Goal: Task Accomplishment & Management: Use online tool/utility

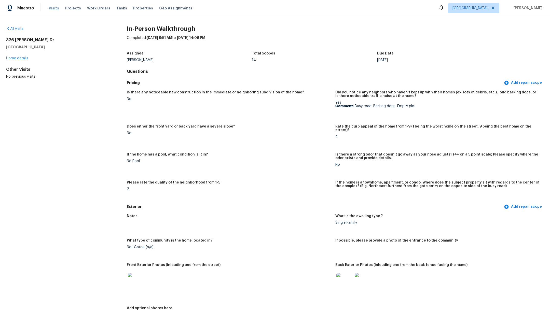
click at [49, 9] on span "Visits" at bounding box center [54, 8] width 10 height 5
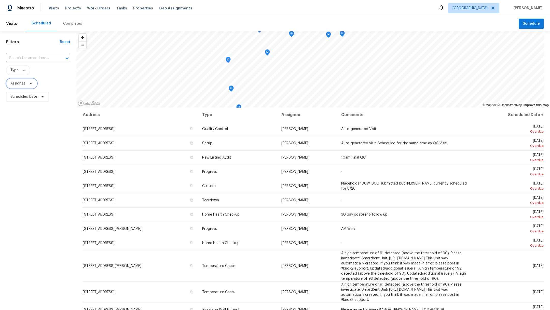
click at [16, 83] on span "Assignee" at bounding box center [17, 83] width 15 height 5
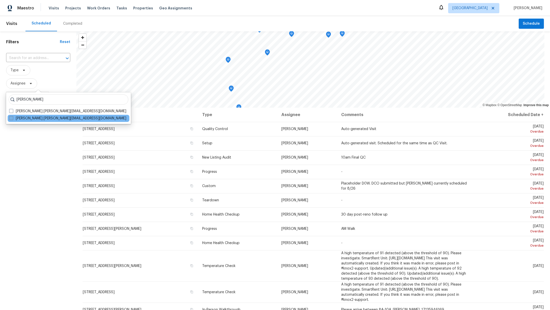
type input "[PERSON_NAME]"
click at [11, 118] on span at bounding box center [11, 118] width 4 height 4
click at [11, 118] on input "[PERSON_NAME] [PERSON_NAME][EMAIL_ADDRESS][DOMAIN_NAME]" at bounding box center [10, 117] width 3 height 3
checkbox input "true"
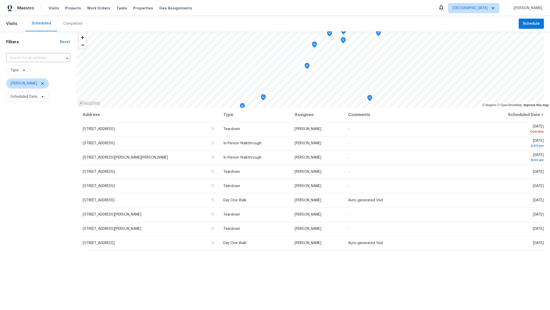
click at [520, 30] on header "Visits Scheduled Completed Schedule" at bounding box center [275, 23] width 550 height 15
click at [523, 25] on span "Schedule" at bounding box center [530, 24] width 17 height 6
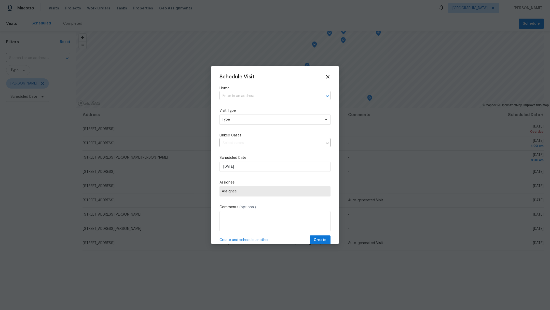
click at [248, 99] on input "text" at bounding box center [267, 96] width 97 height 8
type input "1833"
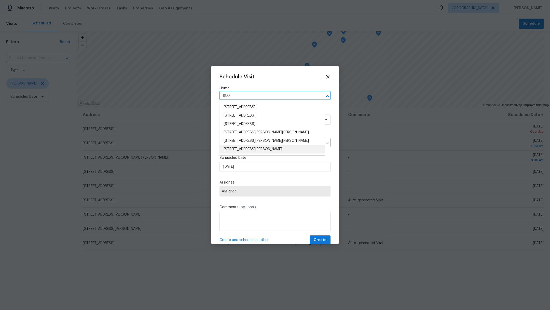
click at [229, 150] on li "[STREET_ADDRESS][PERSON_NAME]" at bounding box center [271, 149] width 105 height 8
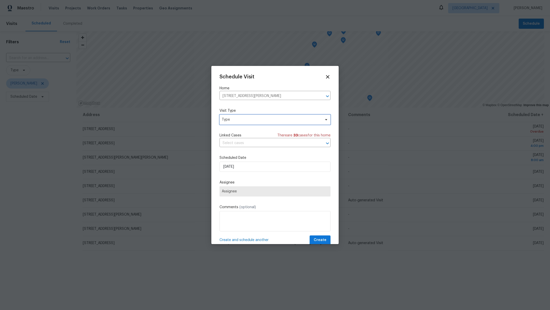
click at [232, 118] on span "Type" at bounding box center [271, 119] width 99 height 5
type input "cust"
click at [235, 145] on div "Custom" at bounding box center [228, 143] width 13 height 5
click at [240, 190] on span "Assignee" at bounding box center [272, 191] width 100 height 4
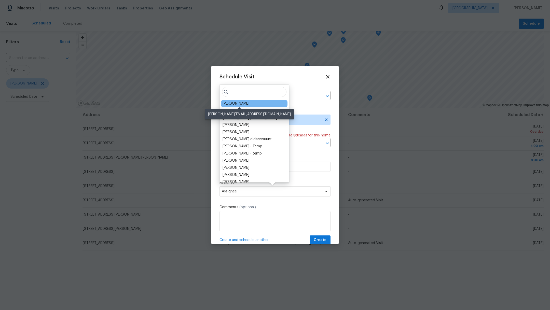
click at [235, 105] on div "[PERSON_NAME]" at bounding box center [235, 103] width 27 height 5
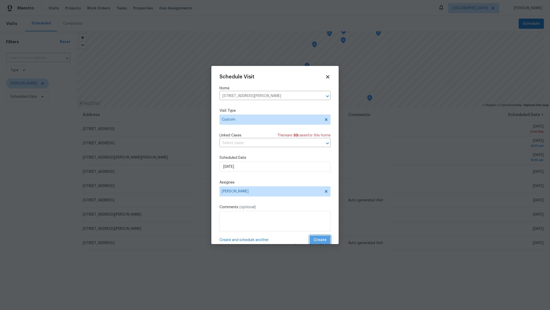
click at [313, 241] on span "Create" at bounding box center [319, 240] width 13 height 6
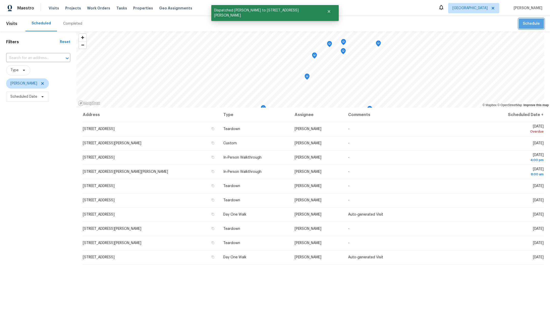
click at [522, 25] on span "Schedule" at bounding box center [530, 24] width 17 height 6
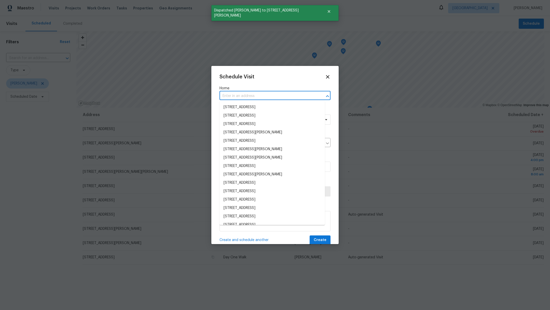
click at [242, 94] on input "text" at bounding box center [267, 96] width 97 height 8
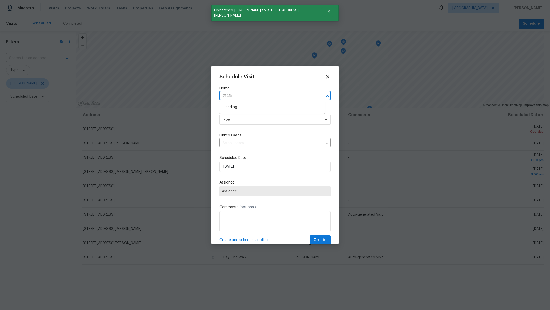
type input "21415"
click at [238, 107] on li "[STREET_ADDRESS]" at bounding box center [271, 107] width 105 height 8
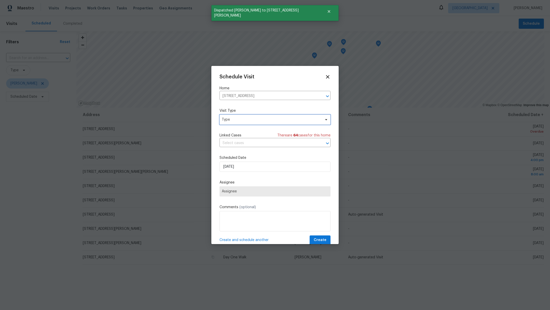
click at [234, 121] on span "Type" at bounding box center [271, 119] width 99 height 5
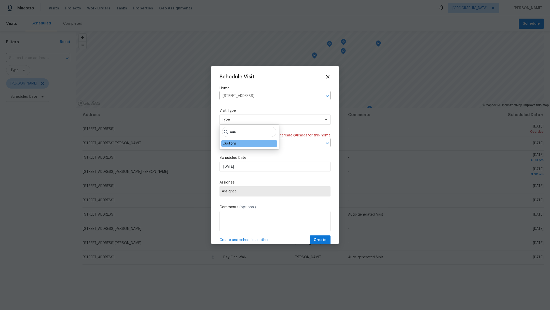
type input "cus"
click at [232, 146] on div "Custom" at bounding box center [228, 143] width 13 height 5
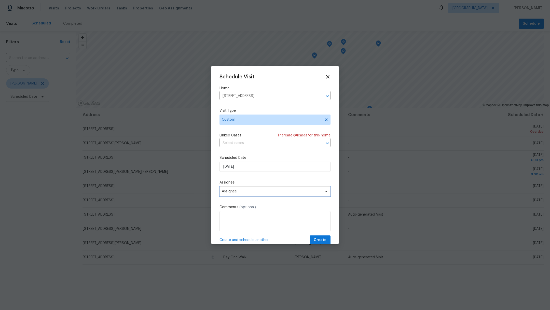
click at [235, 192] on span "Assignee" at bounding box center [272, 191] width 100 height 4
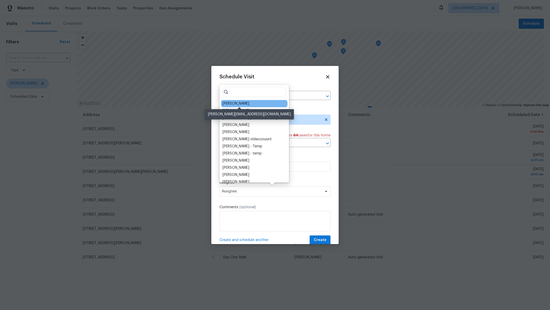
click at [225, 103] on div "[PERSON_NAME]" at bounding box center [235, 103] width 27 height 5
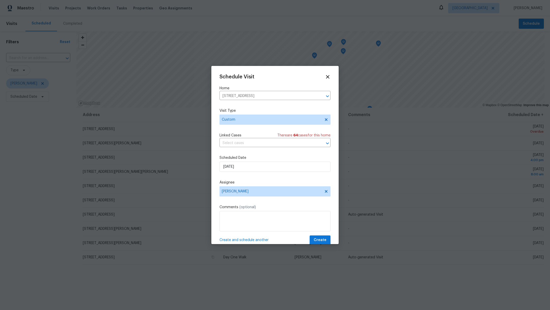
click at [232, 239] on span "Create and schedule another" at bounding box center [243, 239] width 49 height 5
click at [324, 77] on icon at bounding box center [327, 77] width 6 height 6
